Goal: Task Accomplishment & Management: Use online tool/utility

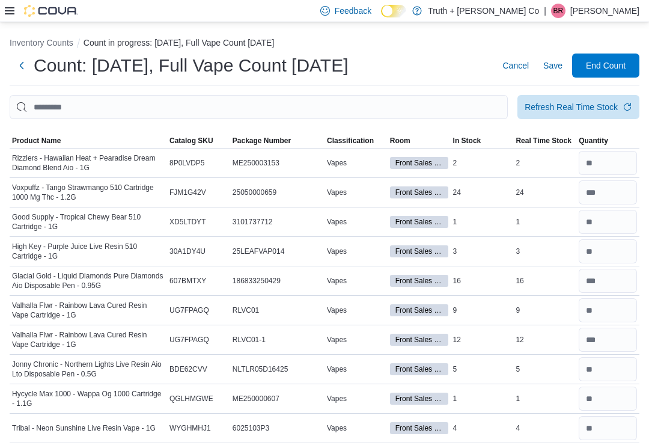
scroll to position [1835, 0]
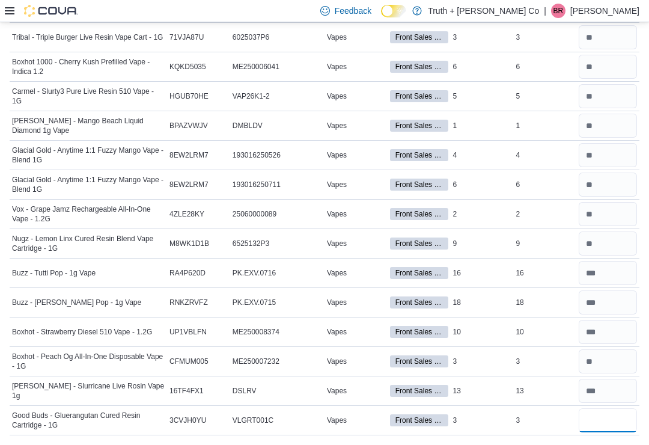
type input "*"
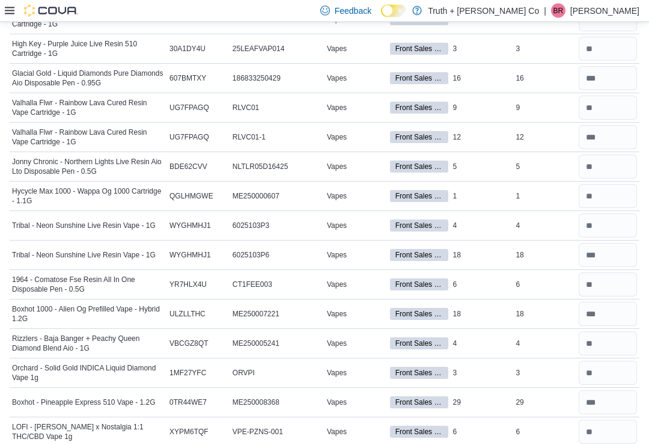
scroll to position [0, 0]
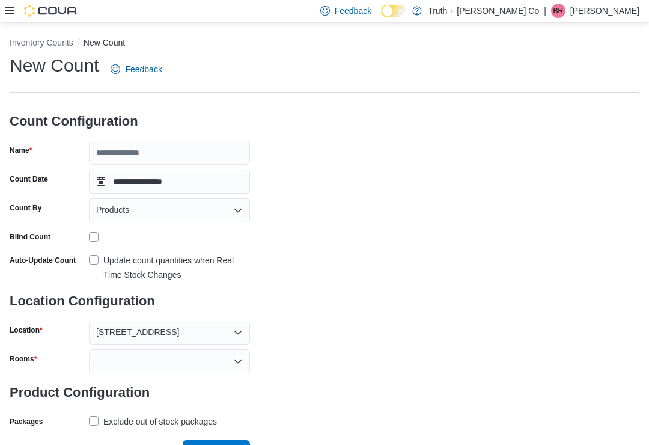
click at [600, 13] on p "Brittnay Rai" at bounding box center [604, 11] width 69 height 14
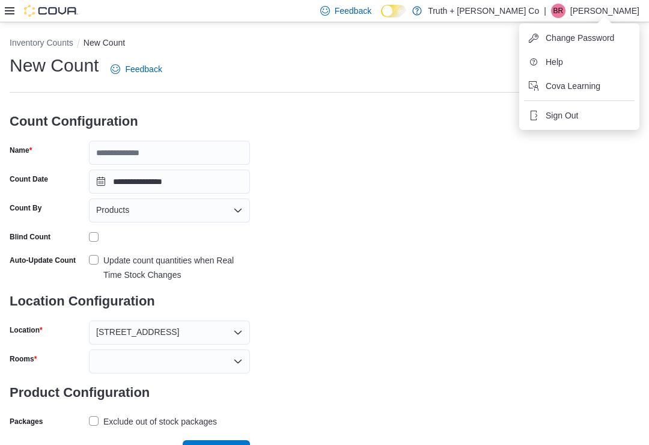
click at [573, 118] on span "Sign Out" at bounding box center [562, 115] width 32 height 12
